Goal: Find specific page/section: Find specific page/section

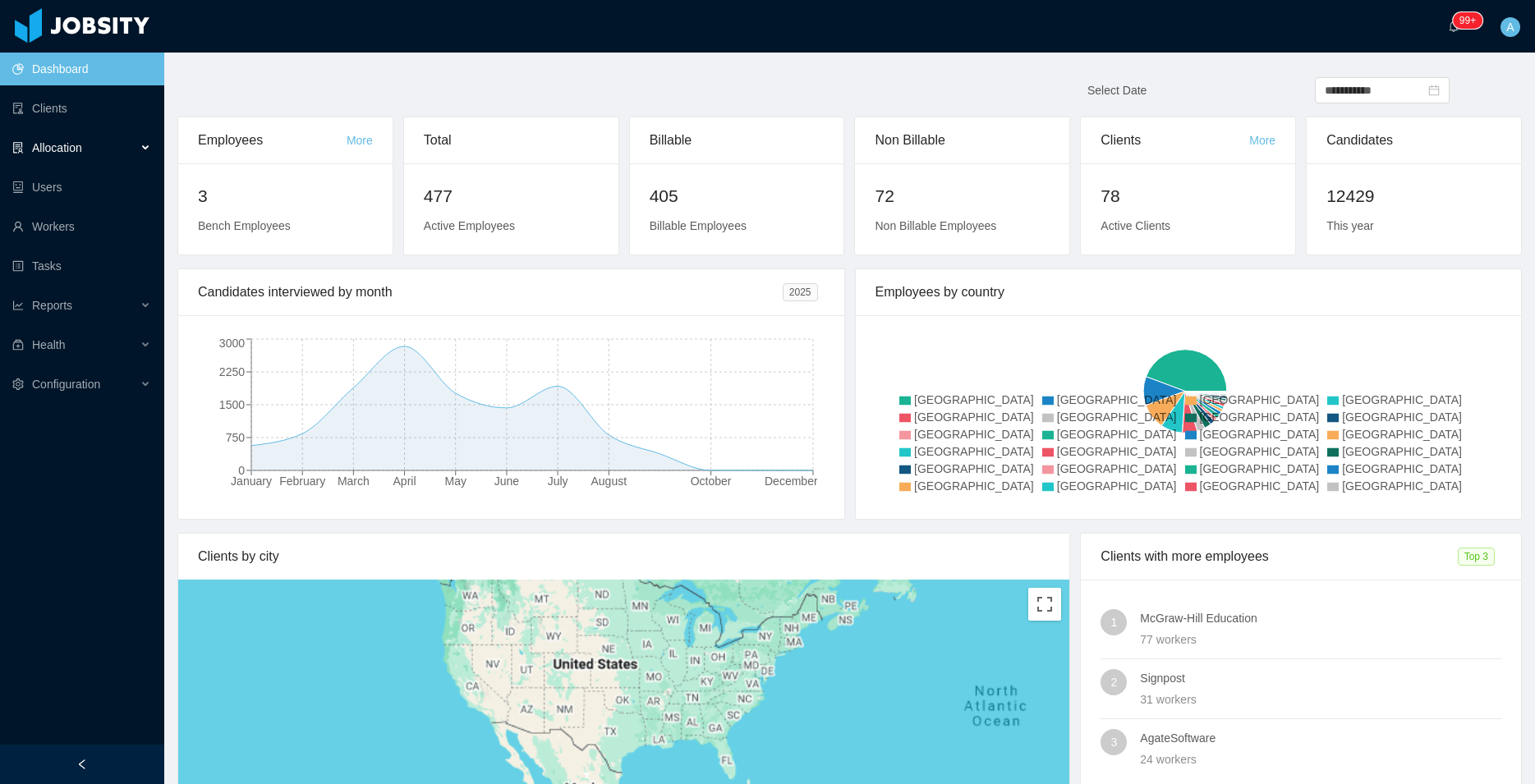
click at [115, 152] on div "Allocation" at bounding box center [82, 147] width 164 height 33
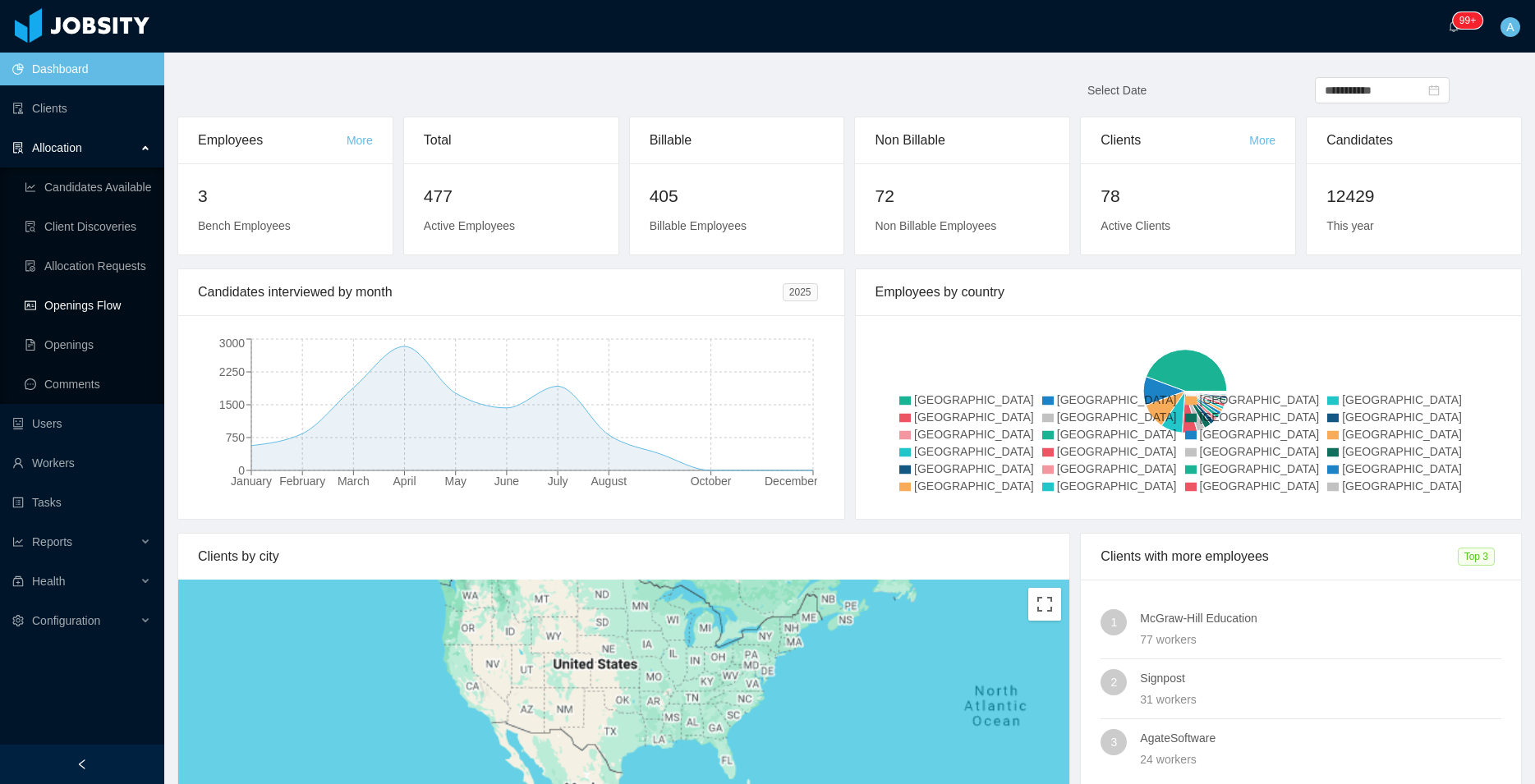
click at [113, 302] on link "Openings Flow" at bounding box center [87, 306] width 126 height 33
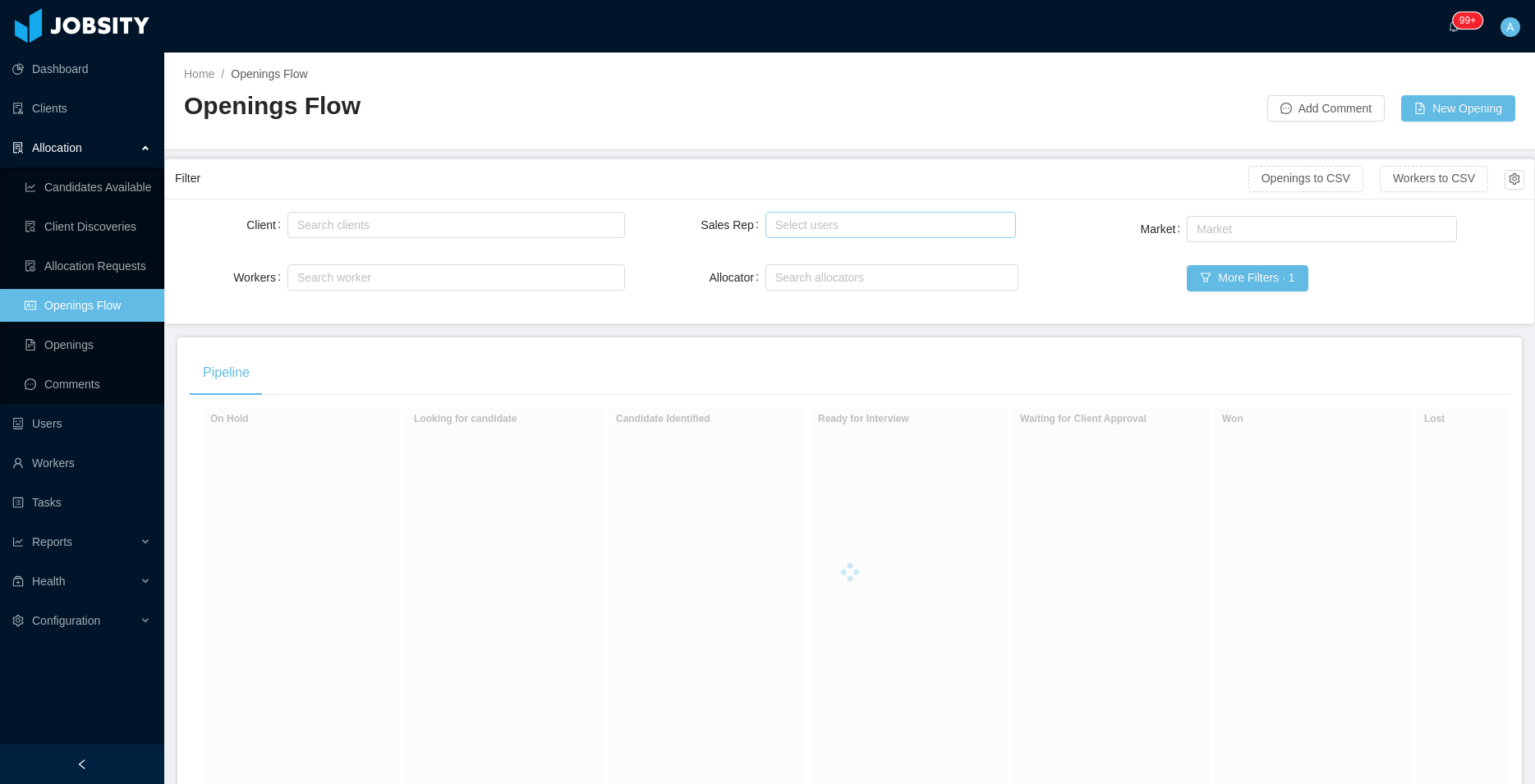
click at [776, 224] on div "Select users" at bounding box center [887, 224] width 223 height 16
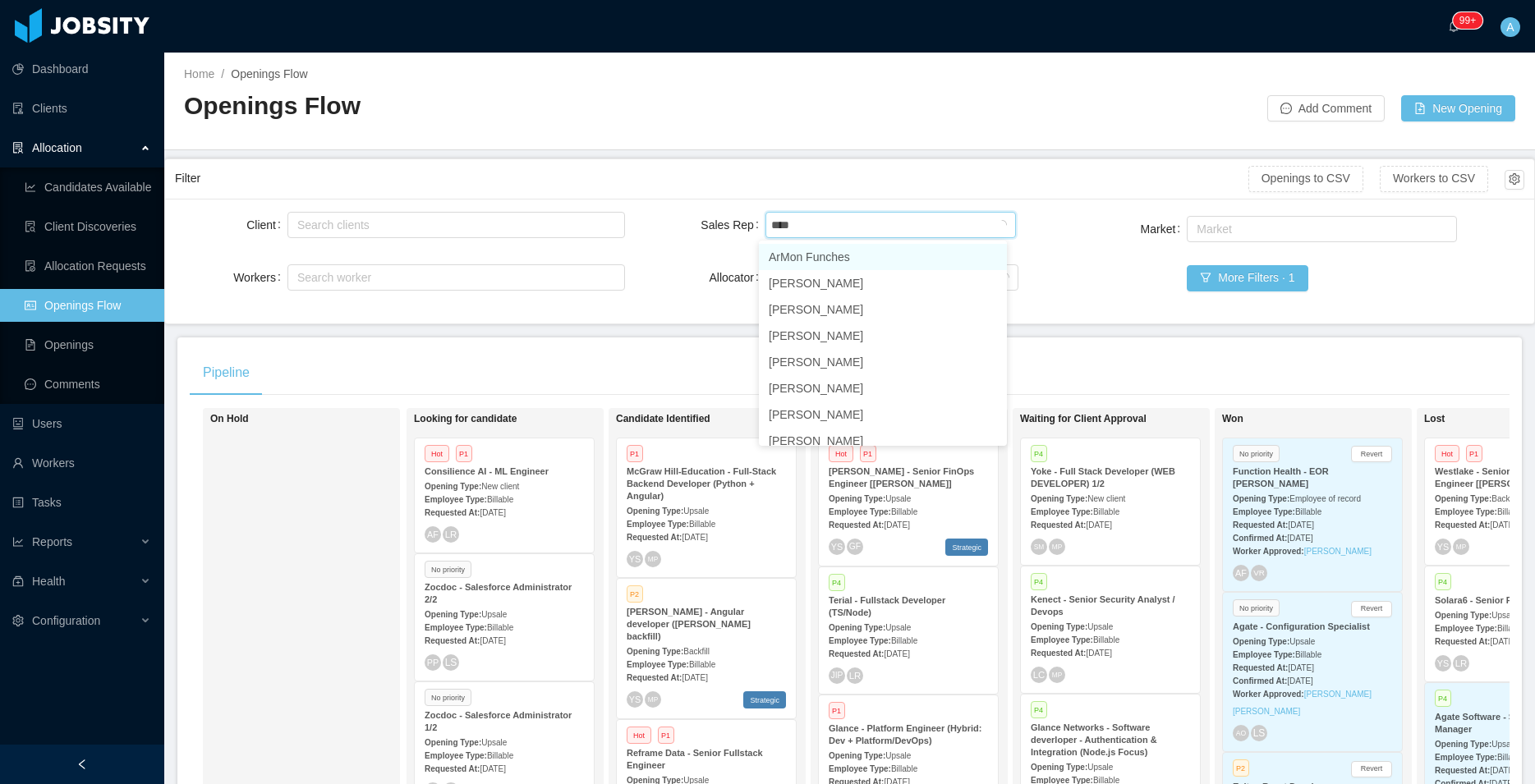
type input "*****"
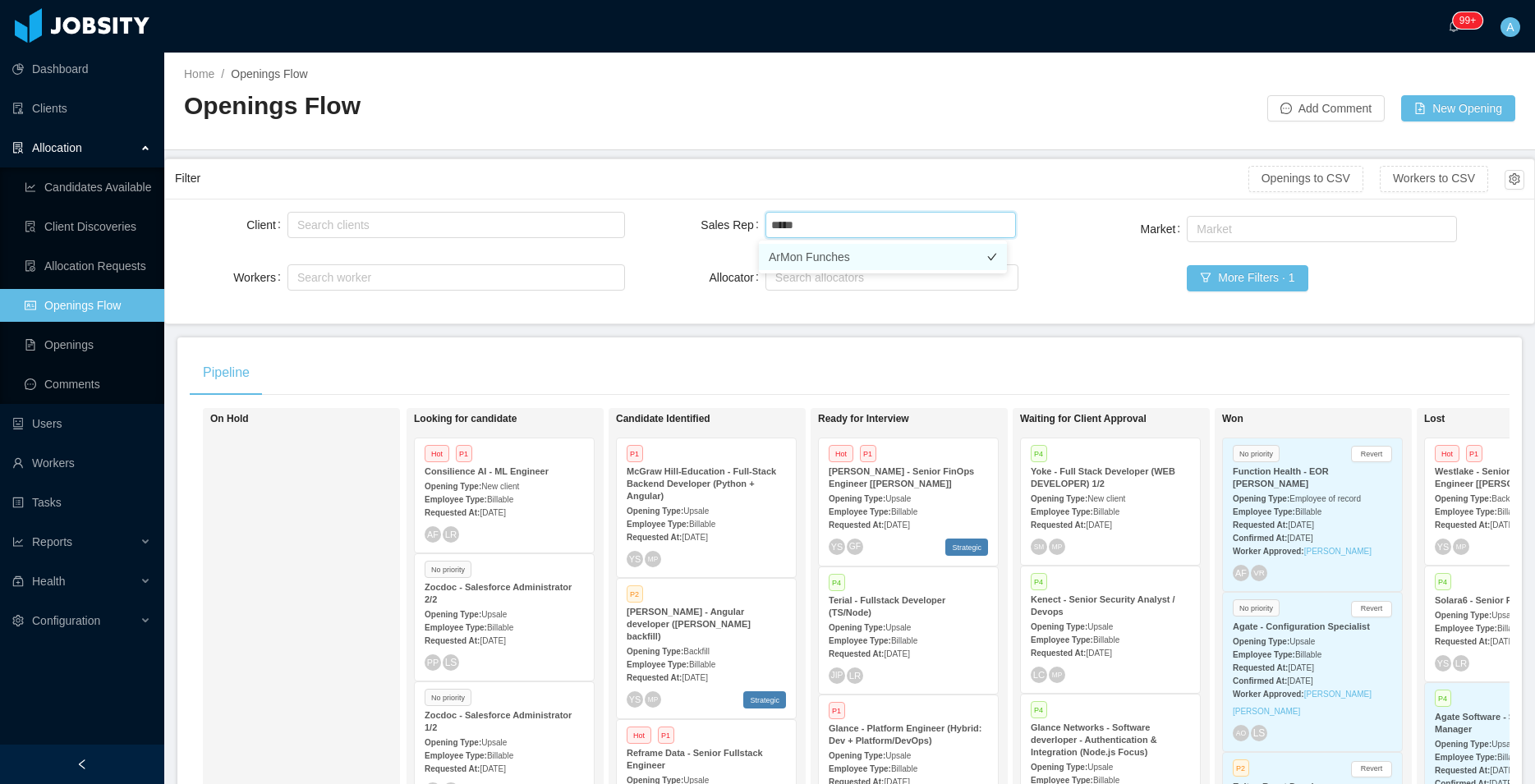
click at [819, 249] on li "ArMon Funches" at bounding box center [884, 256] width 249 height 26
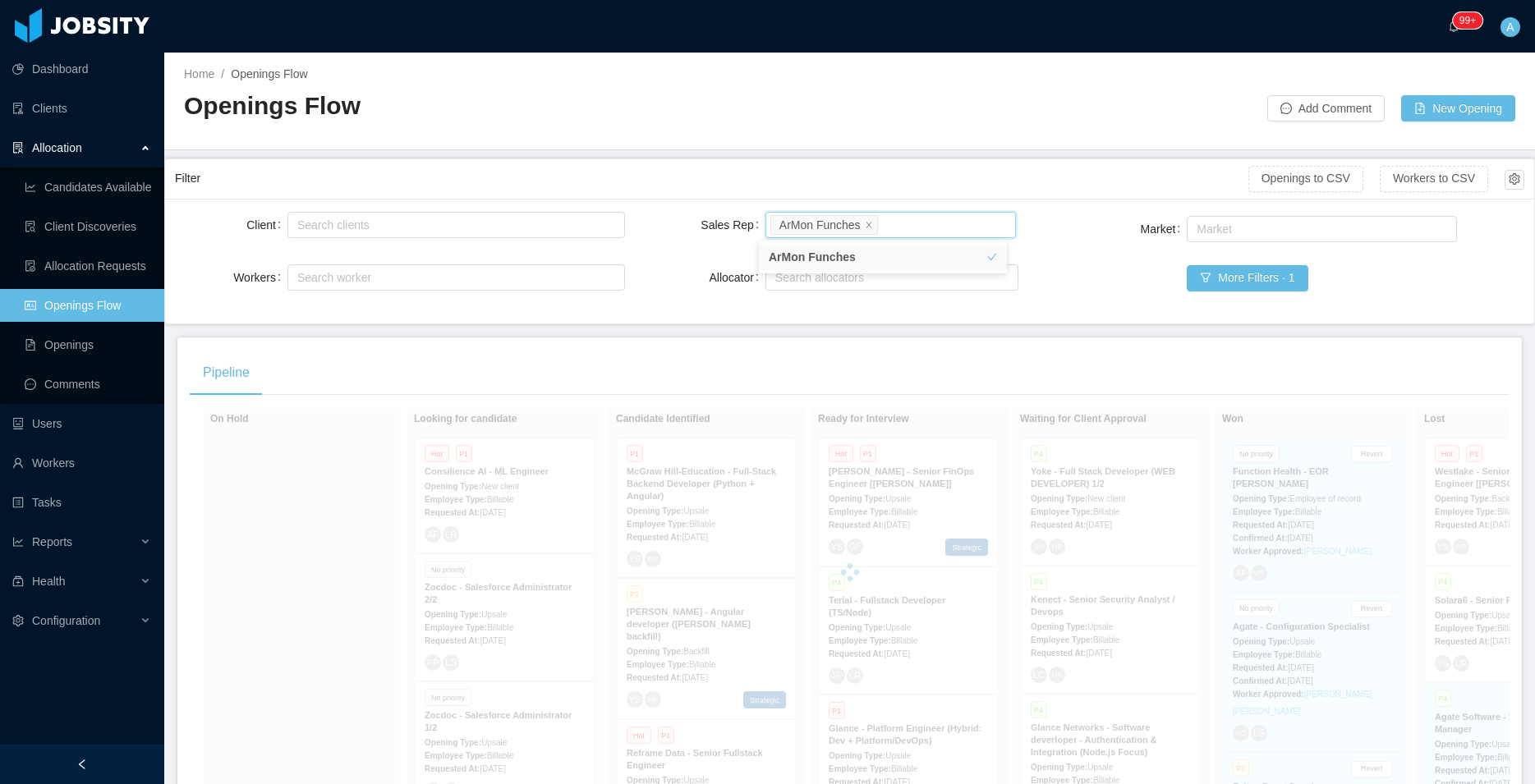
click at [668, 174] on div "Filter" at bounding box center [712, 178] width 1074 height 30
